Goal: Information Seeking & Learning: Learn about a topic

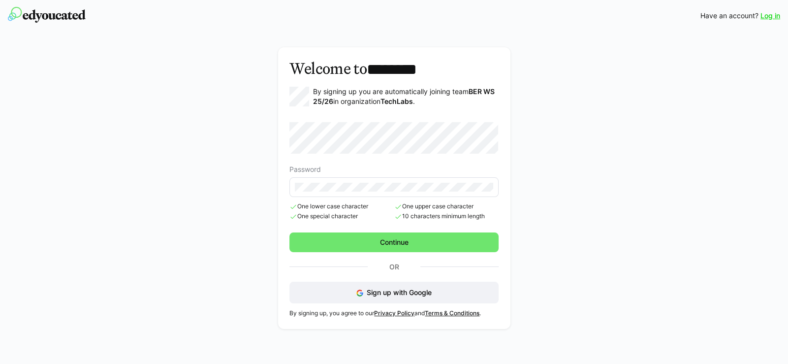
click at [285, 157] on div "Welcome to ******** By signing up you are automatically joining team BER WS 25/…" at bounding box center [394, 187] width 232 height 281
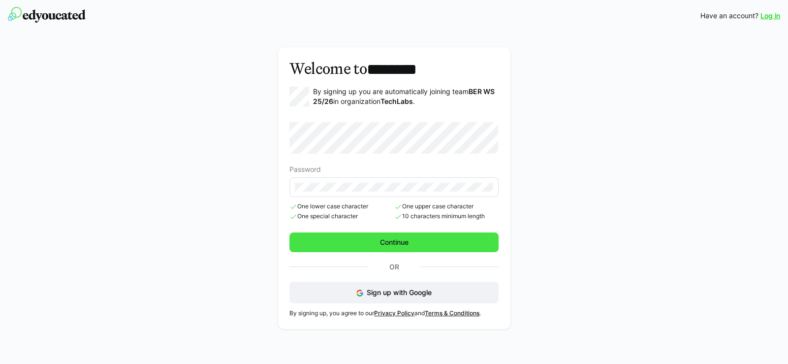
click at [373, 241] on span "Continue" at bounding box center [393, 242] width 209 height 20
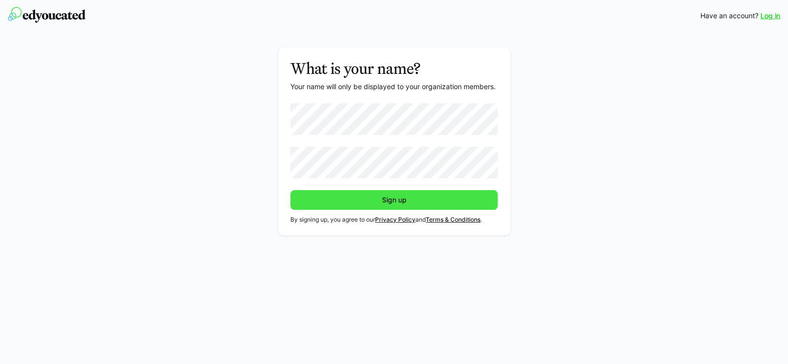
click at [397, 194] on span "Sign up" at bounding box center [393, 200] width 207 height 20
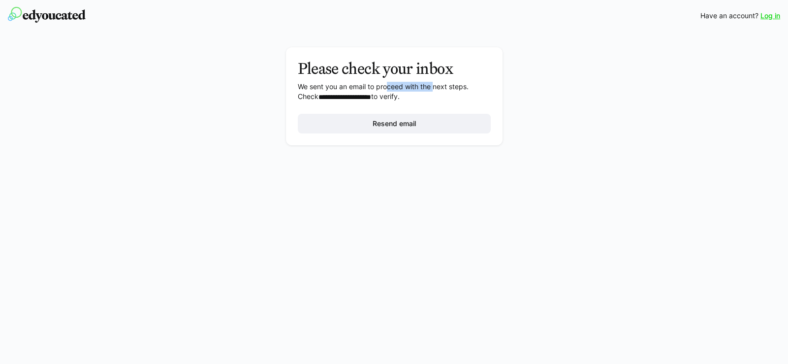
click at [435, 83] on p "**********" at bounding box center [394, 92] width 193 height 20
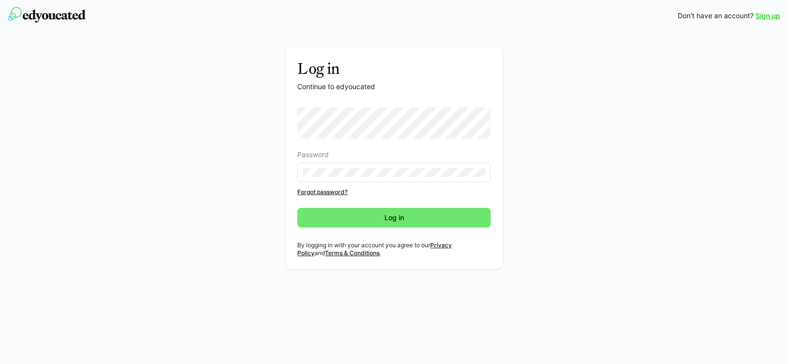
click at [514, 156] on div "Log in Continue to edyoucated Password Forgot password? Log in By logging in wi…" at bounding box center [394, 160] width 554 height 226
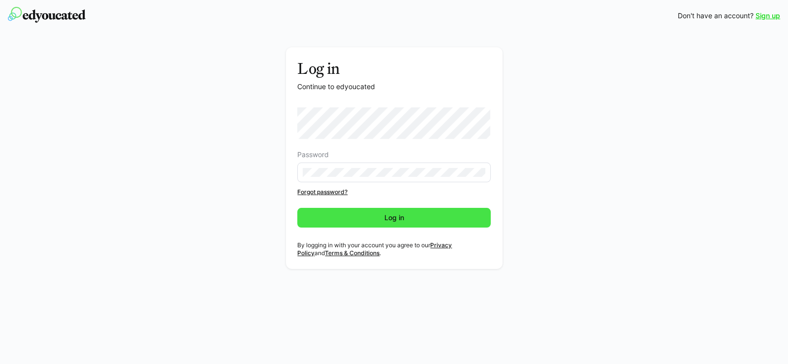
click at [341, 225] on span "Log in" at bounding box center [393, 218] width 193 height 20
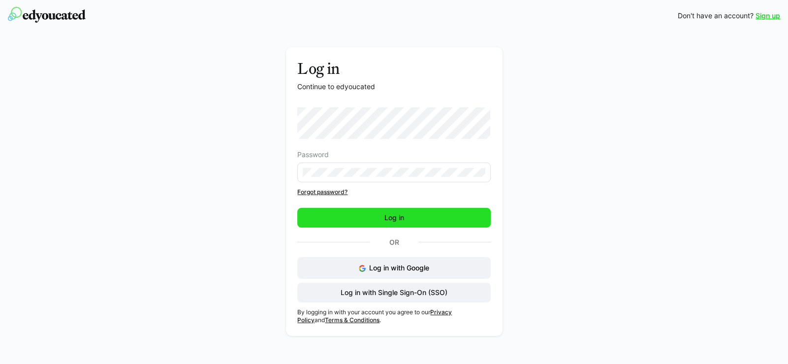
click at [383, 222] on span "Log in" at bounding box center [394, 218] width 23 height 10
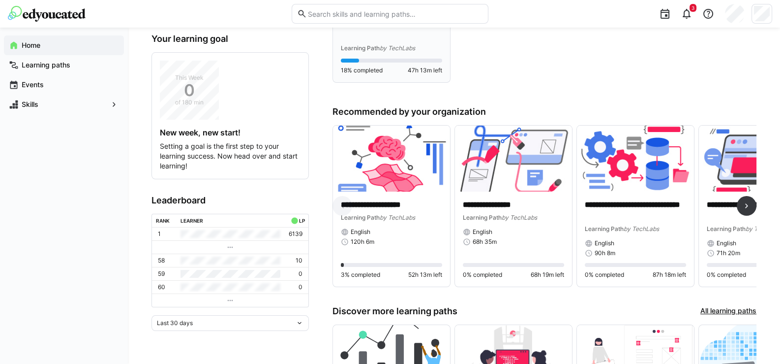
scroll to position [65, 0]
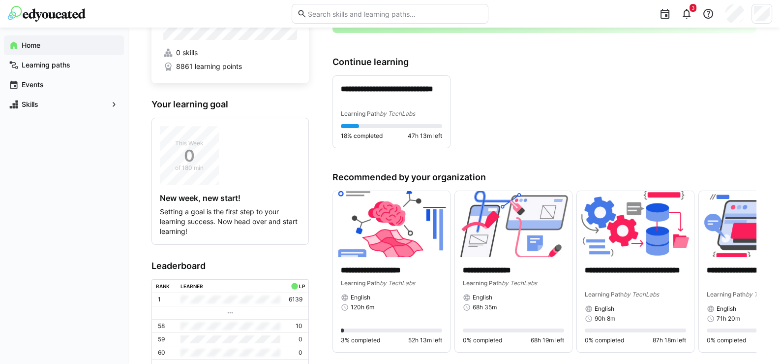
drag, startPoint x: 408, startPoint y: 174, endPoint x: 433, endPoint y: 177, distance: 24.7
click at [431, 177] on h3 "Recommended by your organization" at bounding box center [545, 177] width 424 height 11
click at [483, 176] on h3 "Recommended by your organization" at bounding box center [545, 177] width 424 height 11
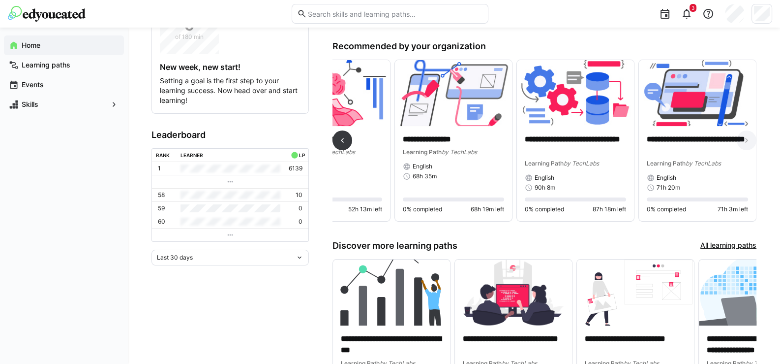
scroll to position [0, 22]
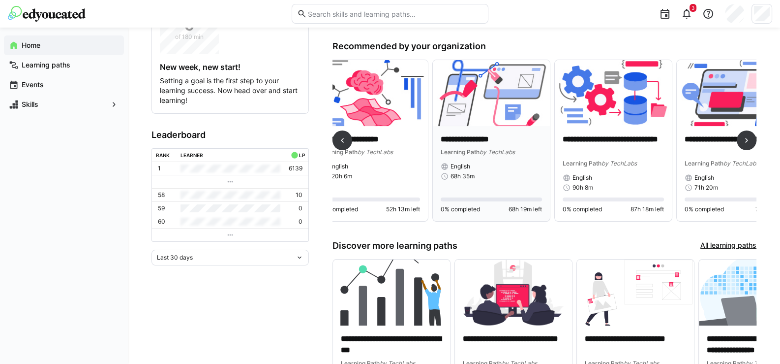
click at [478, 143] on p "**********" at bounding box center [491, 139] width 101 height 11
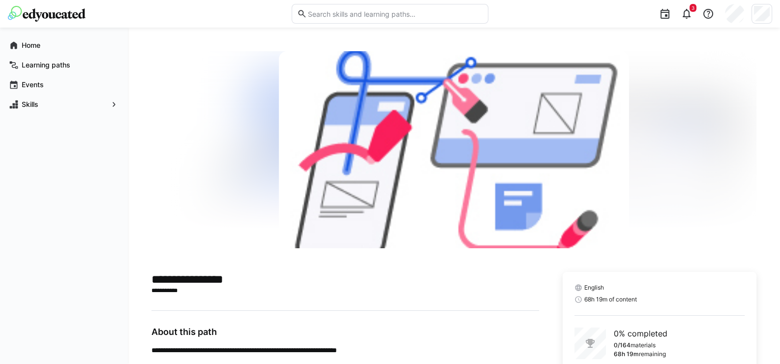
scroll to position [61, 0]
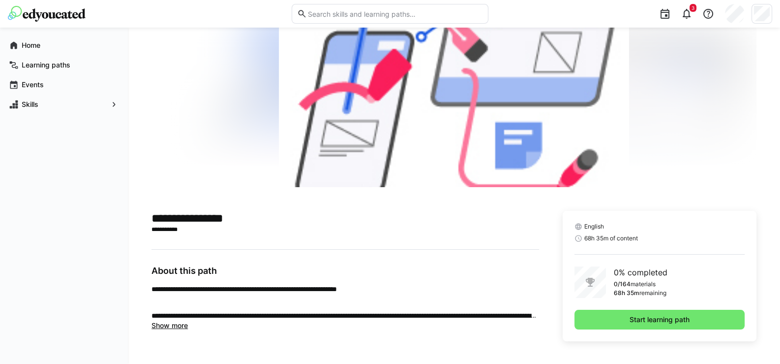
drag, startPoint x: 182, startPoint y: 288, endPoint x: 331, endPoint y: 282, distance: 148.7
click at [288, 284] on p "**********" at bounding box center [346, 289] width 388 height 10
click at [331, 282] on div "**********" at bounding box center [346, 297] width 388 height 65
drag, startPoint x: 636, startPoint y: 274, endPoint x: 646, endPoint y: 274, distance: 10.8
click at [646, 274] on p "0% completed" at bounding box center [641, 272] width 54 height 12
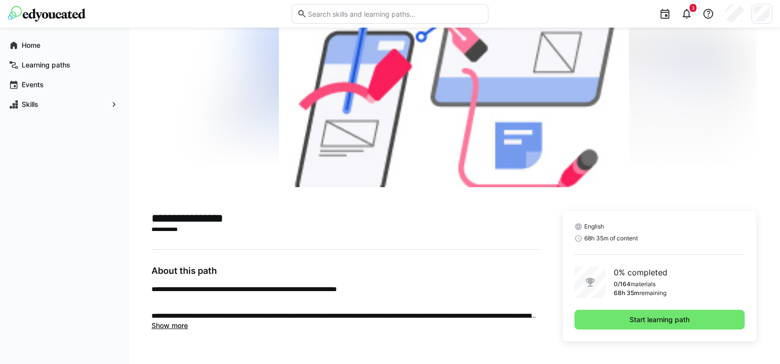
click at [651, 274] on p "0% completed" at bounding box center [641, 272] width 54 height 12
drag, startPoint x: 618, startPoint y: 237, endPoint x: 657, endPoint y: 243, distance: 39.2
click at [625, 238] on span "68h 35m of content" at bounding box center [611, 238] width 54 height 8
click at [657, 243] on div "English 68h 35m of content 0% completed 0/164 materials 68h 35m remaining Start…" at bounding box center [660, 276] width 194 height 130
drag, startPoint x: 236, startPoint y: 318, endPoint x: 309, endPoint y: 319, distance: 72.8
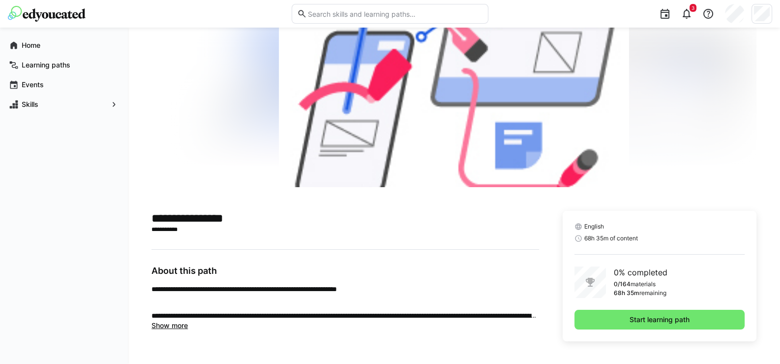
click at [293, 318] on p "**********" at bounding box center [346, 315] width 388 height 10
click at [309, 319] on p "**********" at bounding box center [346, 315] width 388 height 10
click at [176, 327] on span "Show more" at bounding box center [170, 325] width 36 height 8
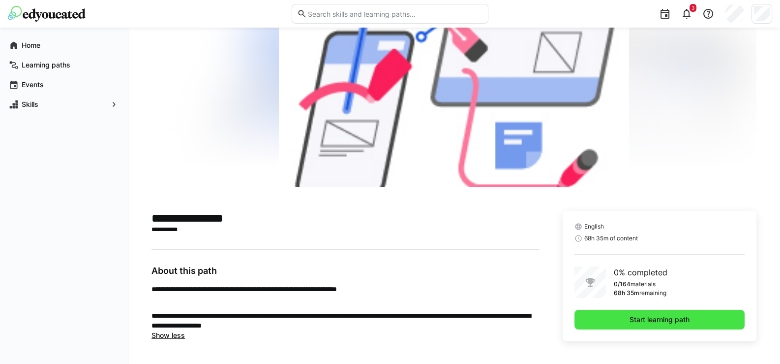
click at [680, 322] on span "Start learning path" at bounding box center [659, 319] width 63 height 10
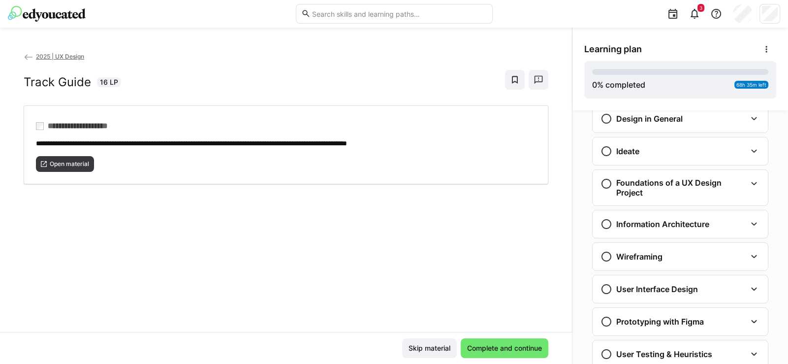
scroll to position [227, 0]
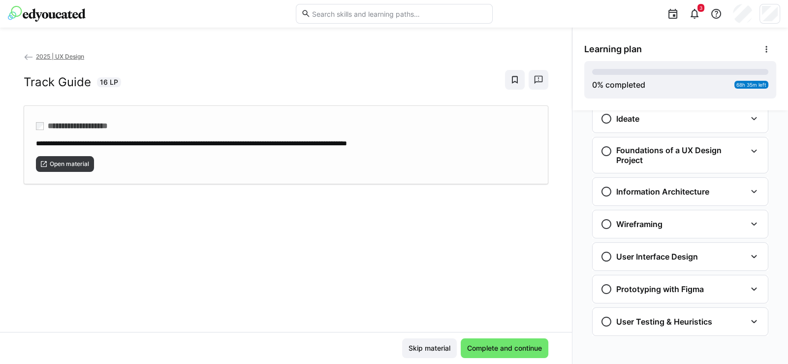
click at [61, 154] on div "Open material" at bounding box center [286, 160] width 500 height 24
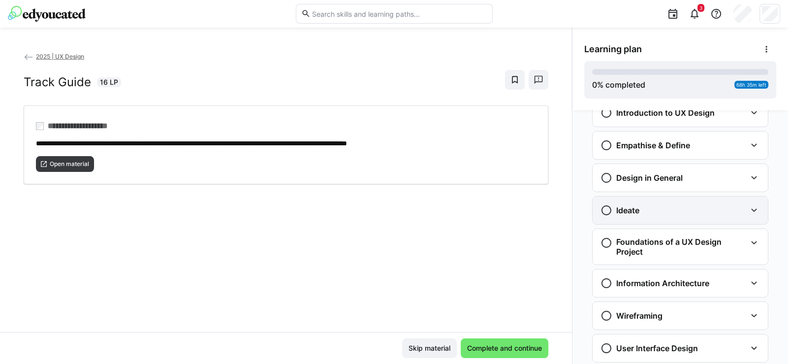
scroll to position [0, 0]
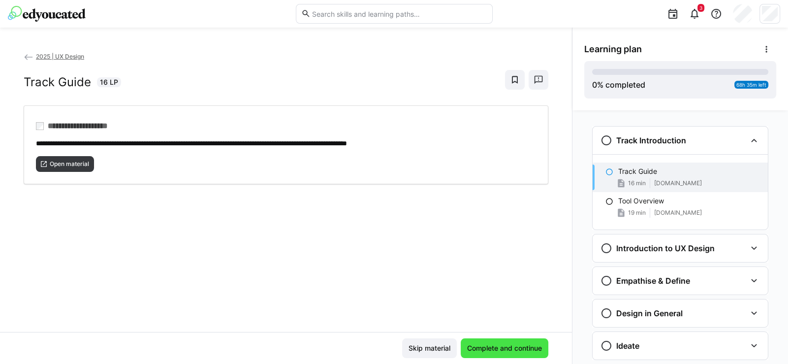
click at [507, 351] on span "Complete and continue" at bounding box center [504, 348] width 78 height 10
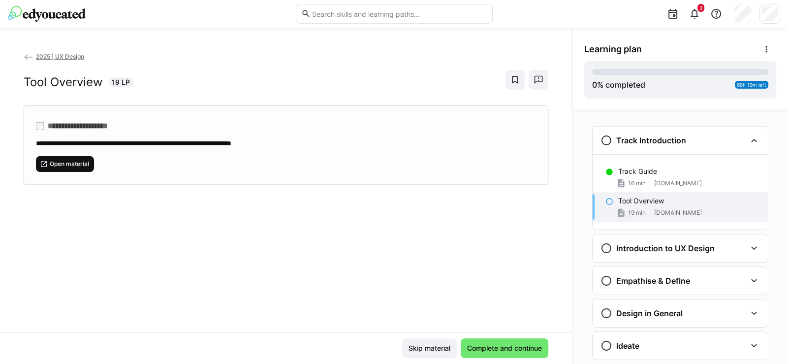
click at [70, 156] on span "Open material" at bounding box center [65, 164] width 58 height 16
click at [500, 346] on span "Complete and continue" at bounding box center [504, 348] width 78 height 10
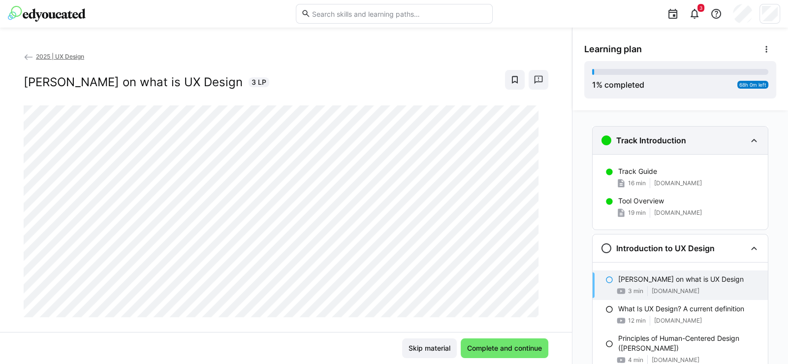
click at [756, 135] on div "Track Introduction" at bounding box center [679, 140] width 175 height 28
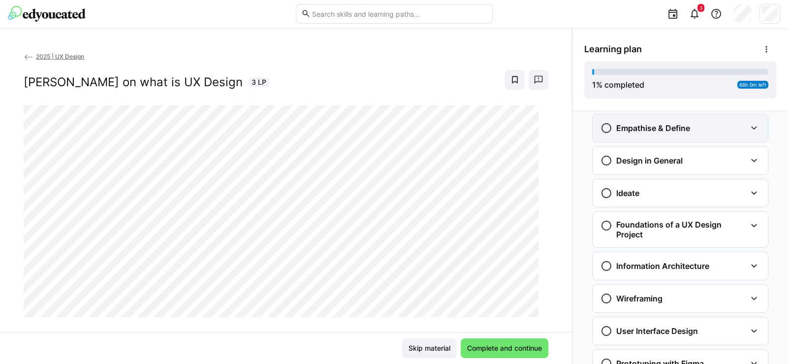
scroll to position [233, 0]
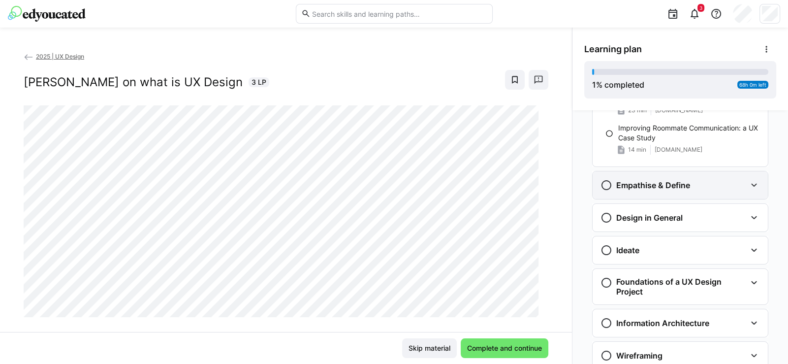
click at [617, 191] on div "Empathise & Define" at bounding box center [679, 185] width 175 height 28
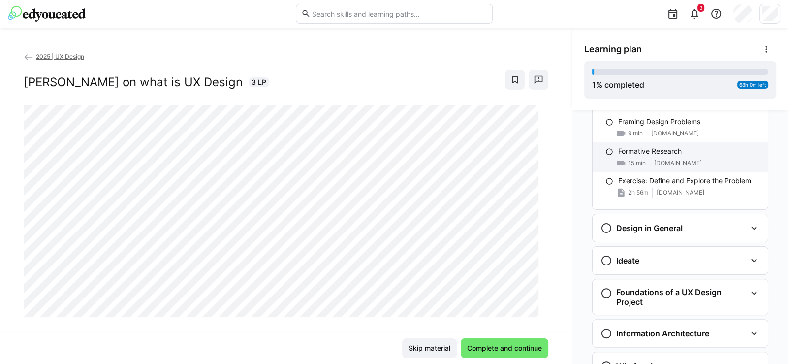
scroll to position [496, 0]
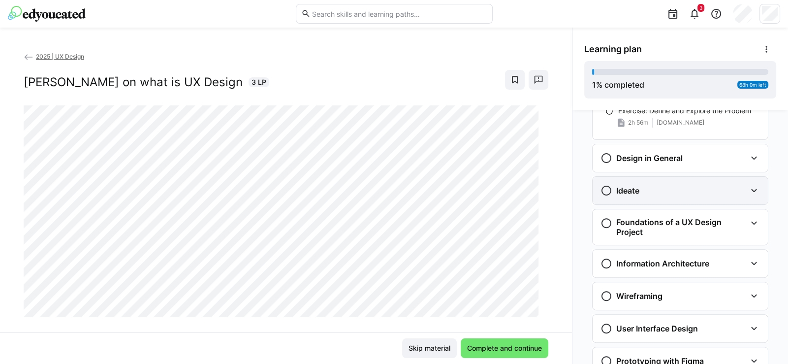
click at [600, 191] on eds-icon at bounding box center [606, 190] width 12 height 12
click at [602, 191] on eds-icon at bounding box center [606, 190] width 12 height 12
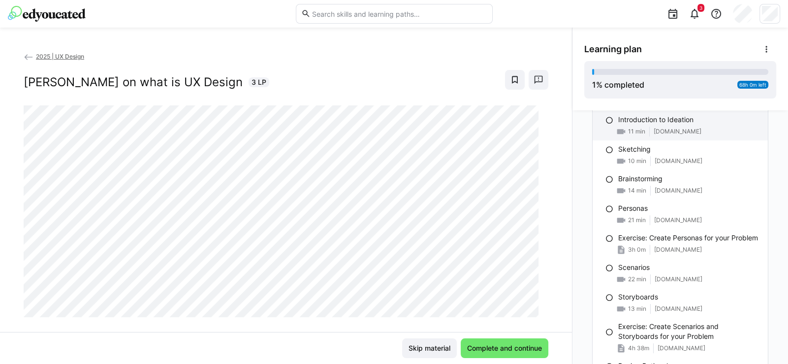
click at [641, 131] on div "11 min www.coursera.org" at bounding box center [689, 131] width 142 height 10
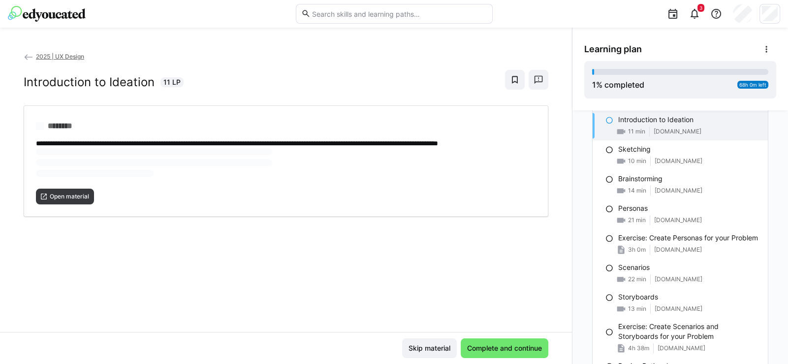
scroll to position [561, 0]
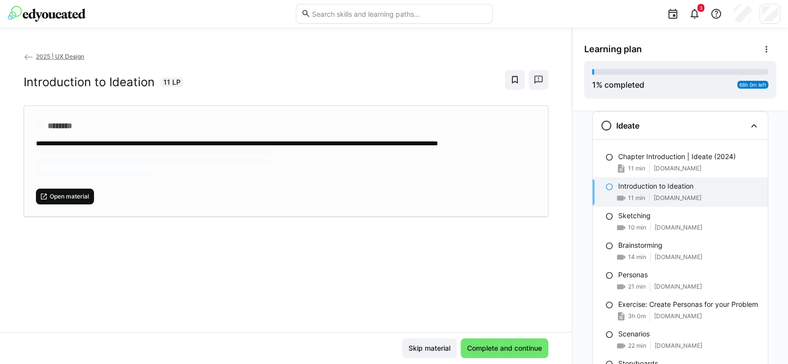
click at [69, 200] on span "Open material" at bounding box center [69, 196] width 41 height 8
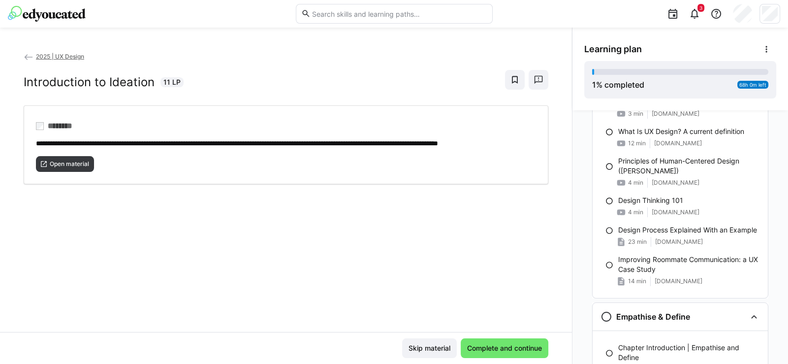
scroll to position [0, 0]
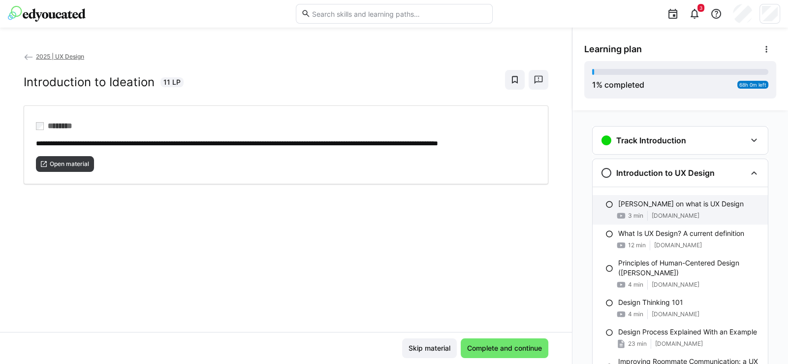
click at [642, 199] on p "Don Norman on what is UX Design" at bounding box center [680, 204] width 125 height 10
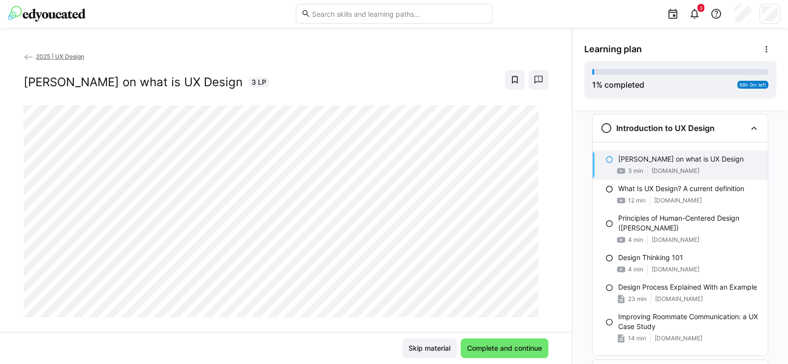
scroll to position [48, 0]
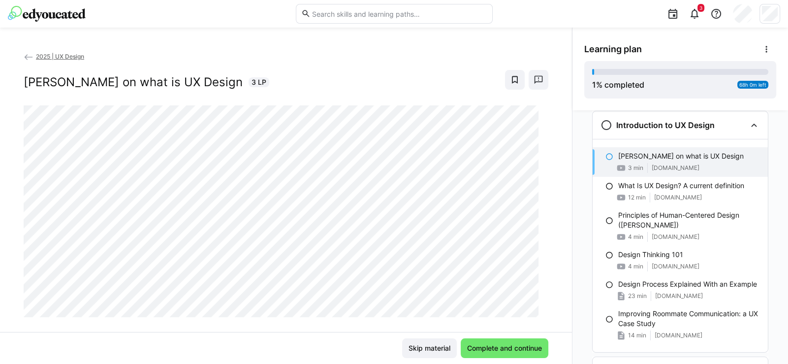
click at [198, 85] on h2 "Don Norman on what is UX Design" at bounding box center [133, 82] width 219 height 15
click at [508, 353] on span "Complete and continue" at bounding box center [504, 348] width 88 height 20
